Goal: Information Seeking & Learning: Learn about a topic

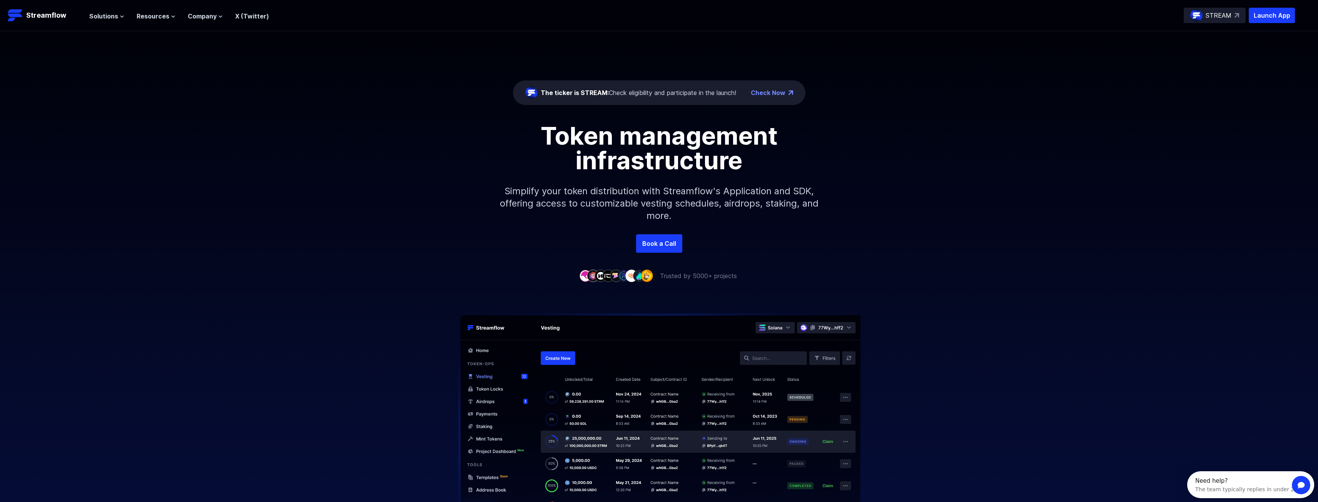
click at [635, 89] on div "The ticker is STREAM: Check eligibility and participate in the launch!" at bounding box center [639, 92] width 196 height 9
click at [117, 16] on span "Solutions" at bounding box center [103, 16] width 29 height 9
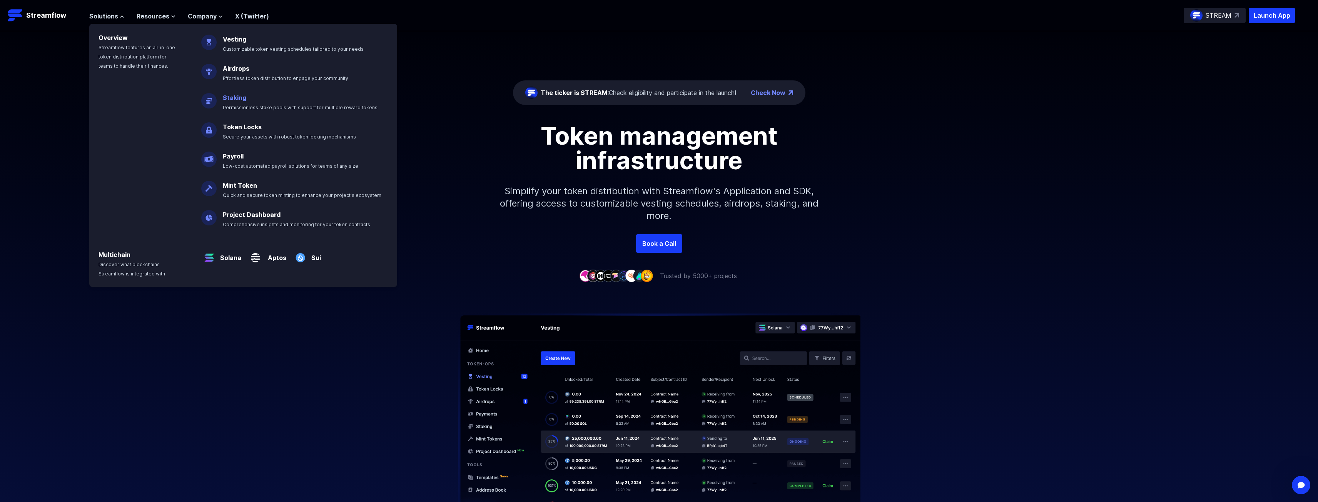
click at [240, 103] on p "Staking Permissionless stake pools with support for multiple reward tokens" at bounding box center [305, 99] width 175 height 25
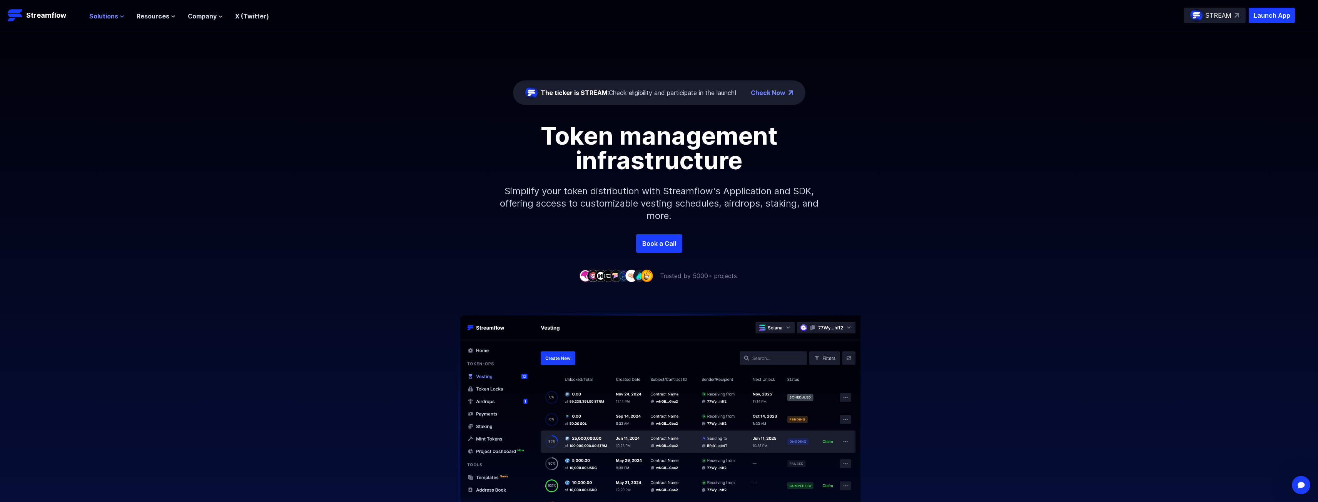
click at [114, 18] on span "Solutions" at bounding box center [103, 16] width 29 height 9
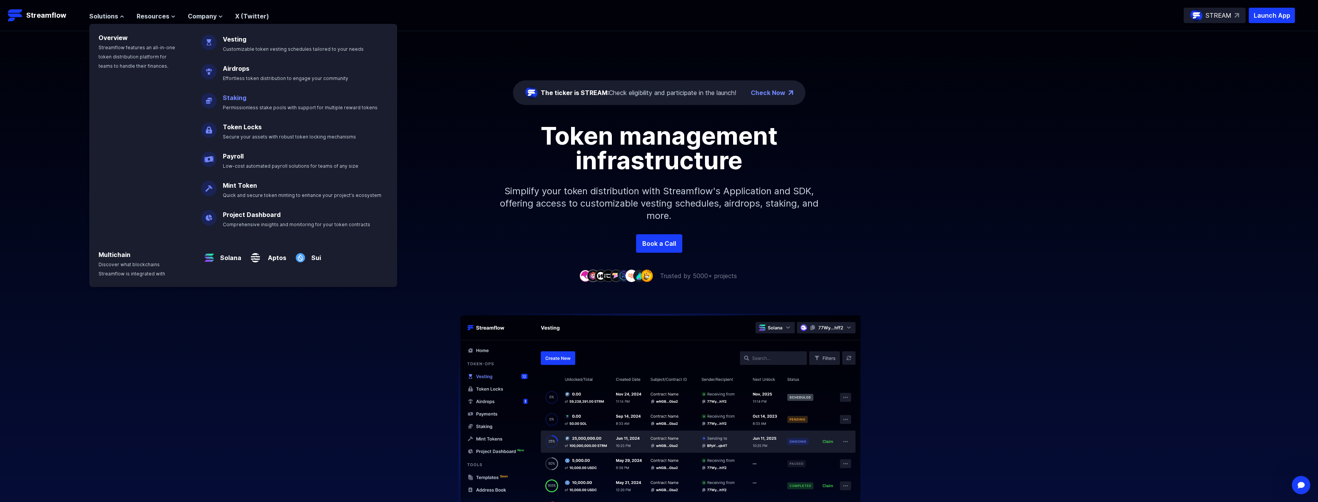
click at [228, 95] on link "Staking" at bounding box center [234, 98] width 23 height 8
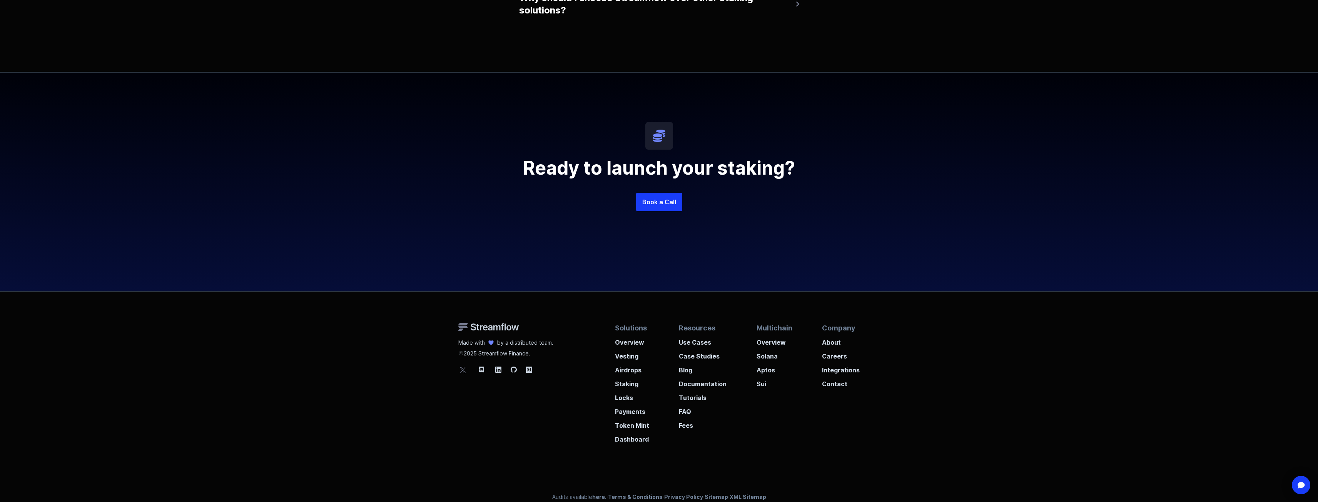
scroll to position [1847, 0]
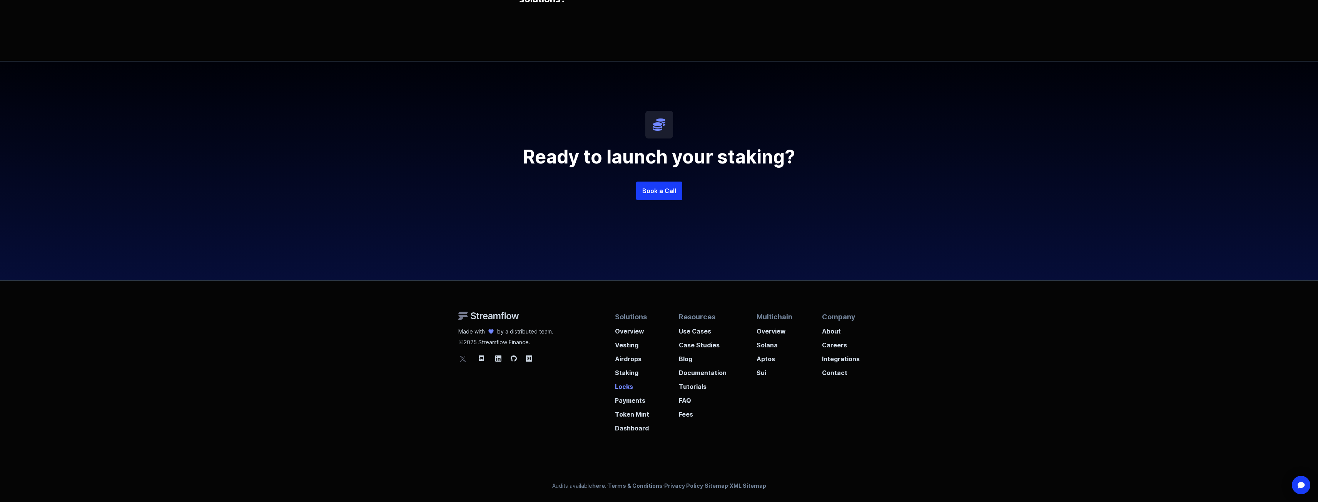
click at [618, 387] on p "Locks" at bounding box center [632, 385] width 34 height 14
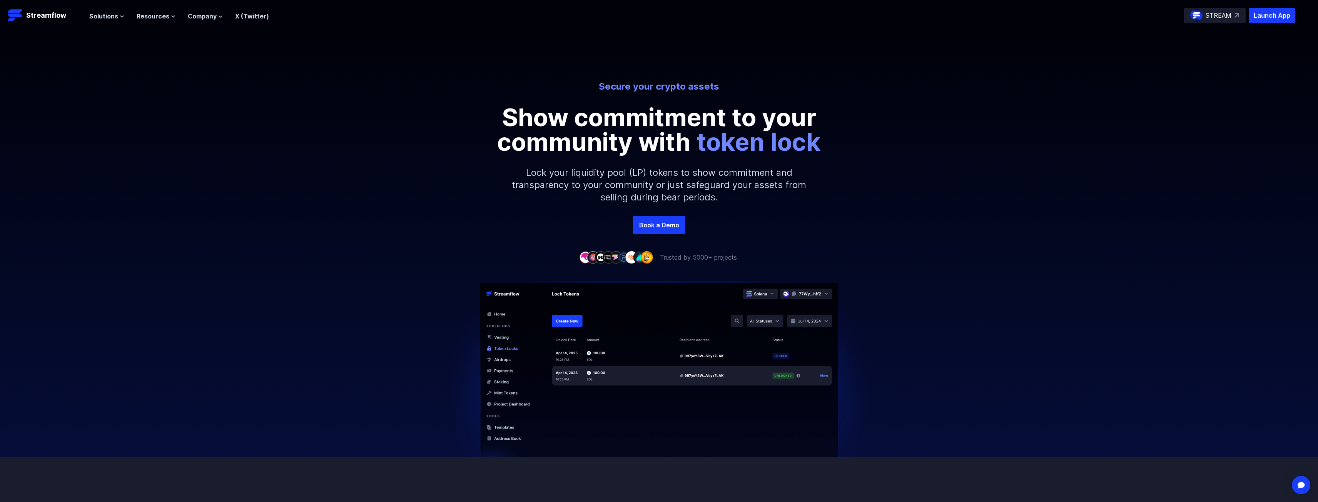
click at [1218, 19] on p "STREAM" at bounding box center [1219, 15] width 26 height 9
click at [1256, 15] on p "Launch App" at bounding box center [1272, 15] width 46 height 15
